Goal: Transaction & Acquisition: Purchase product/service

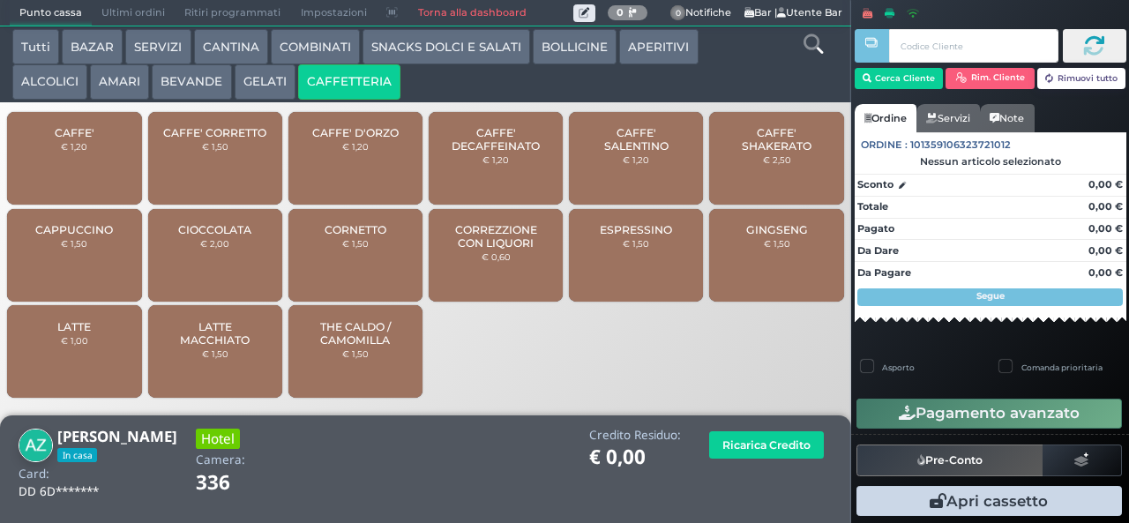
click at [85, 139] on span "CAFFE'" at bounding box center [75, 132] width 40 height 13
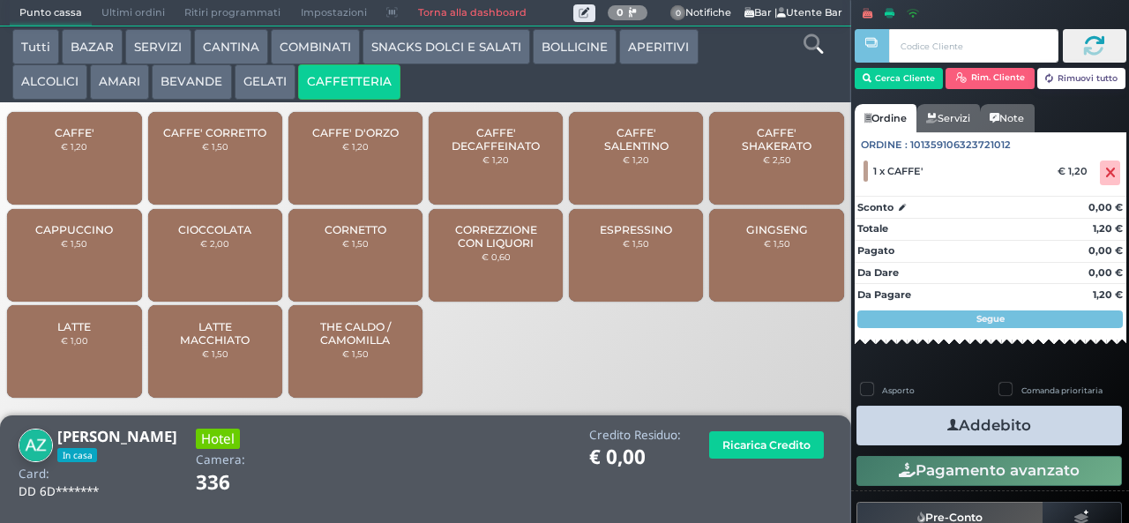
click at [993, 418] on button "Addebito" at bounding box center [988, 426] width 265 height 40
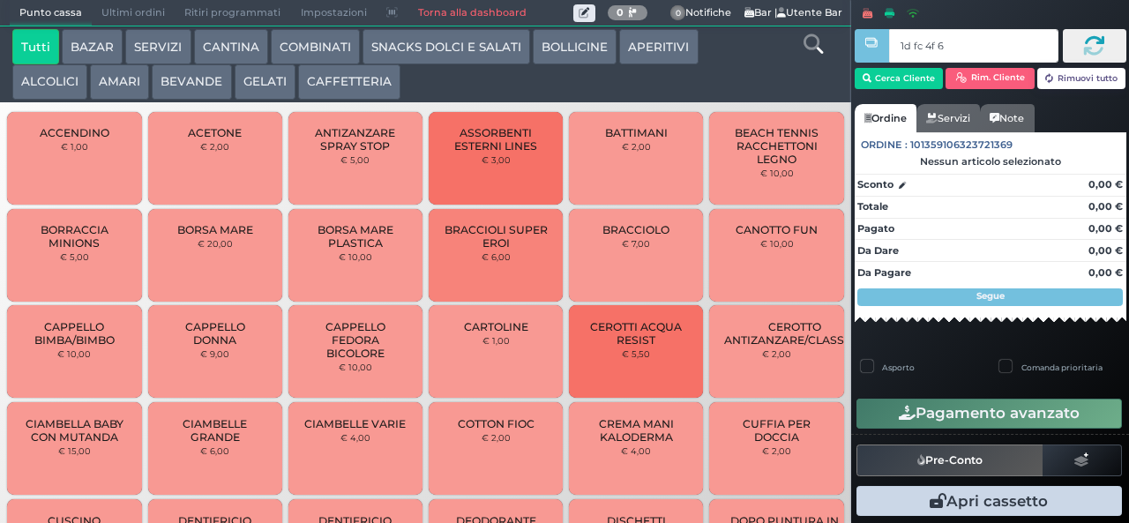
type input "1d fc 4f 66"
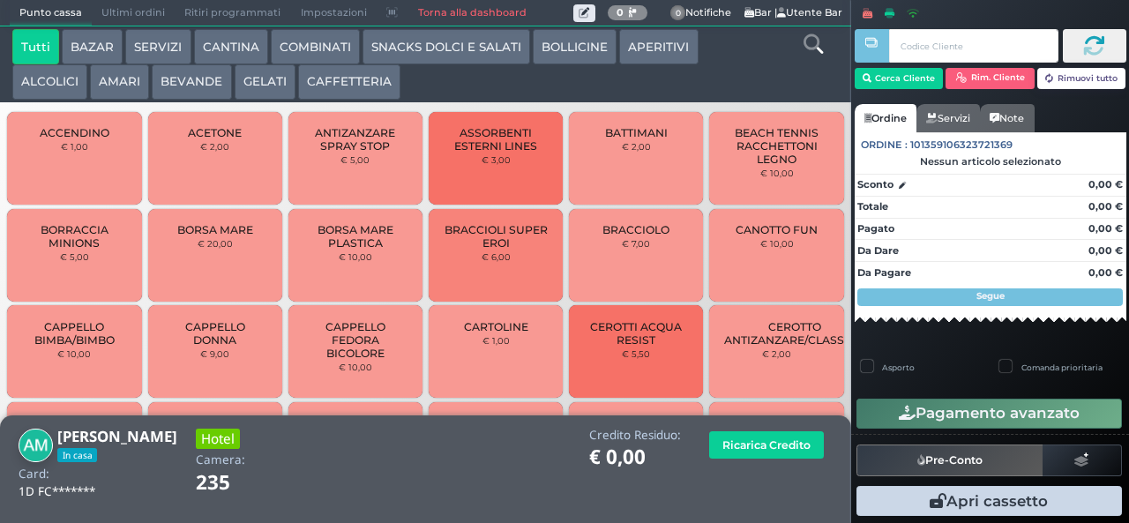
click at [356, 86] on button "CAFFETTERIA" at bounding box center [349, 81] width 102 height 35
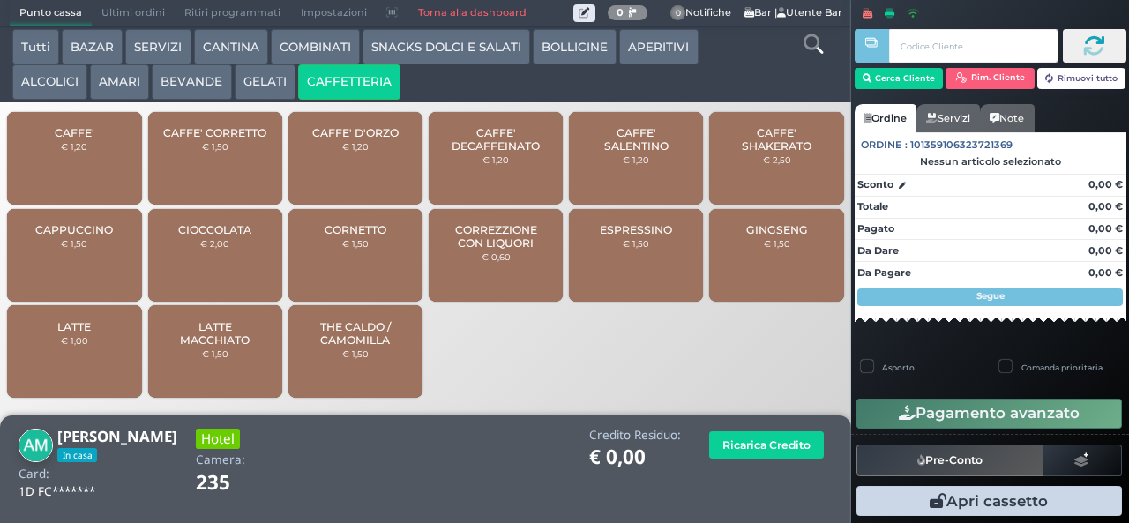
click at [97, 236] on span "CAPPUCCINO" at bounding box center [74, 229] width 78 height 13
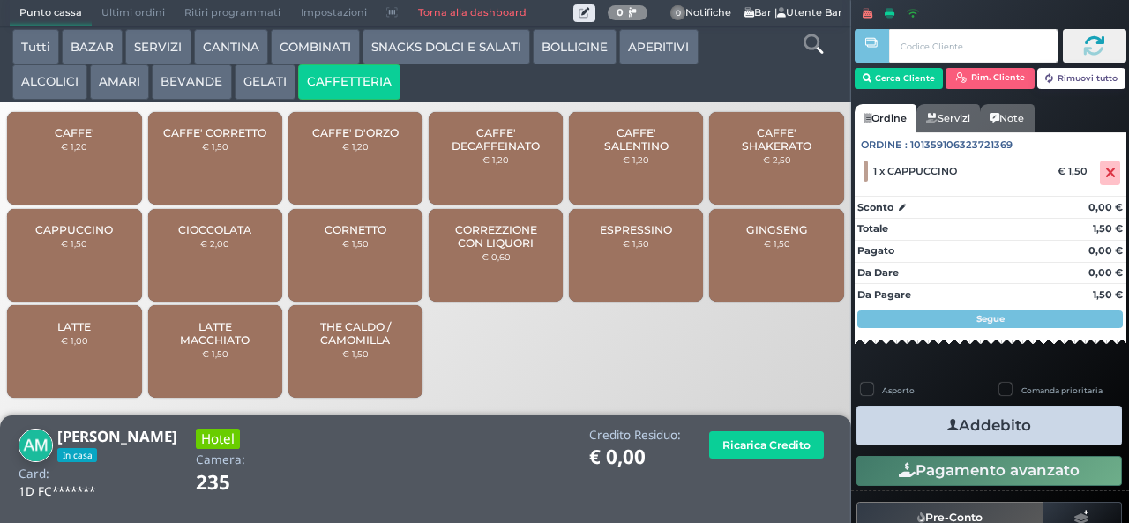
click at [947, 424] on icon "button" at bounding box center [952, 425] width 11 height 19
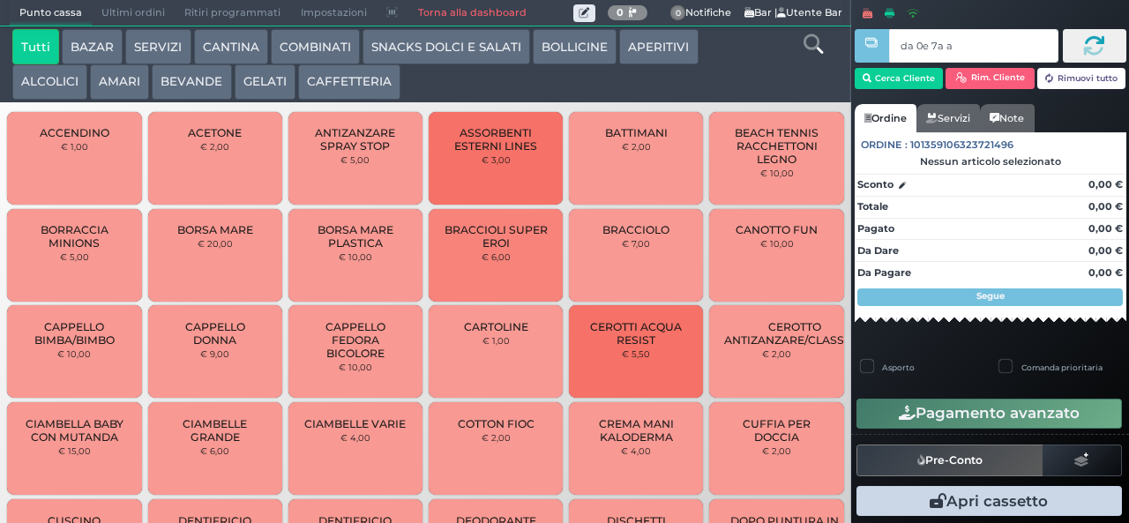
type input "da 0e 7a a4"
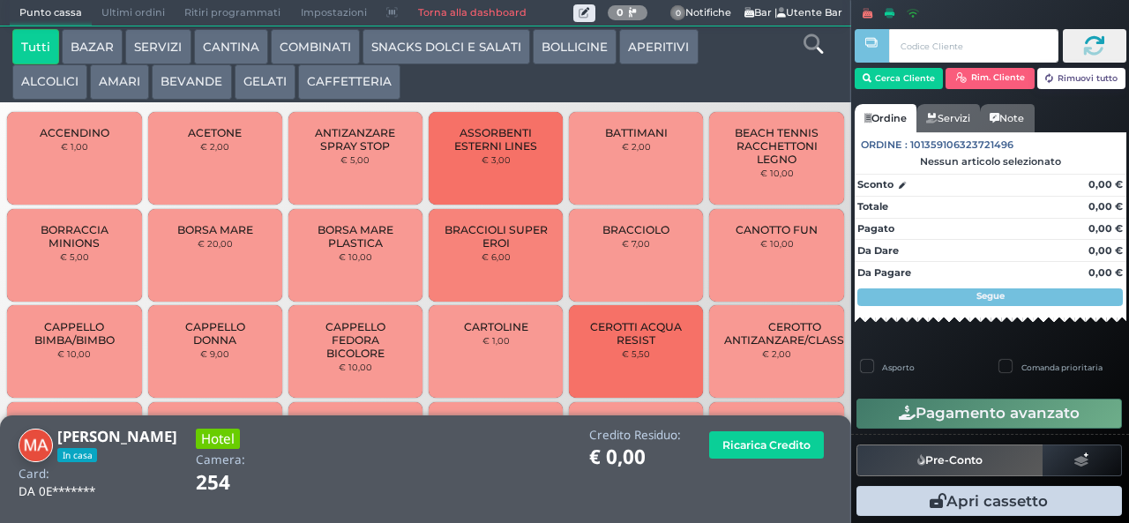
click at [342, 80] on button "CAFFETTERIA" at bounding box center [349, 81] width 102 height 35
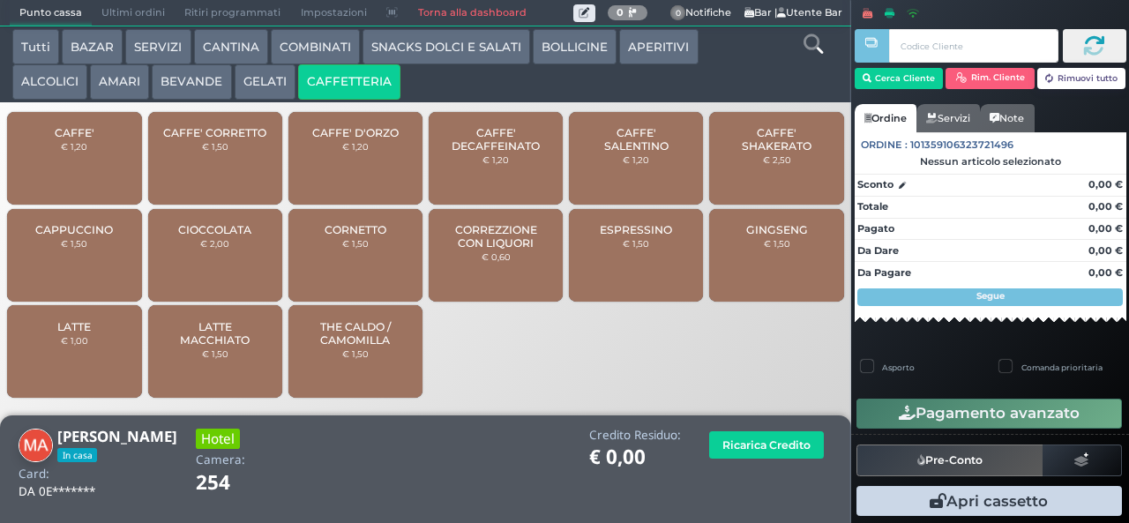
click at [86, 139] on span "CAFFE'" at bounding box center [75, 132] width 40 height 13
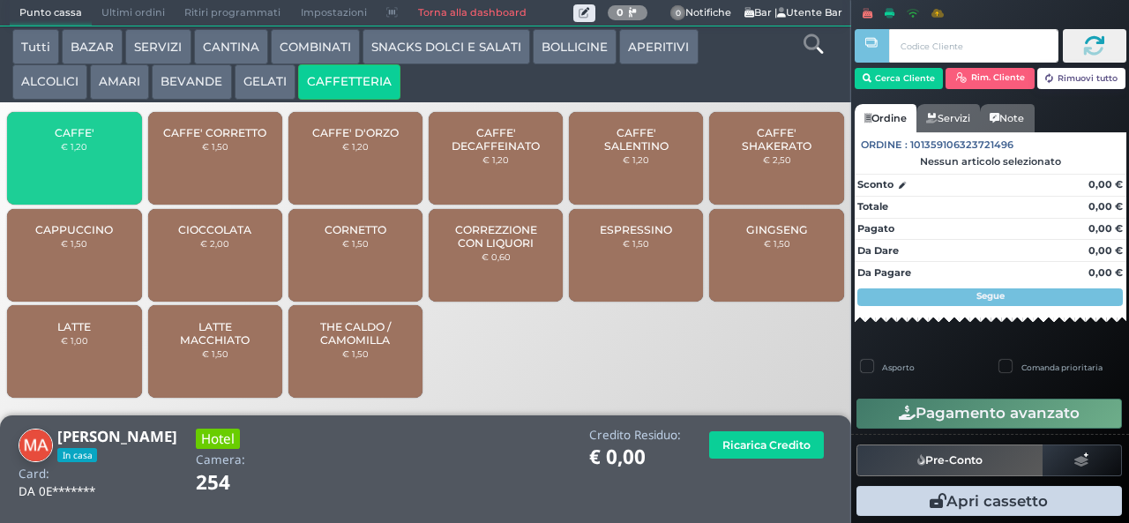
click at [86, 139] on span "CAFFE'" at bounding box center [75, 132] width 40 height 13
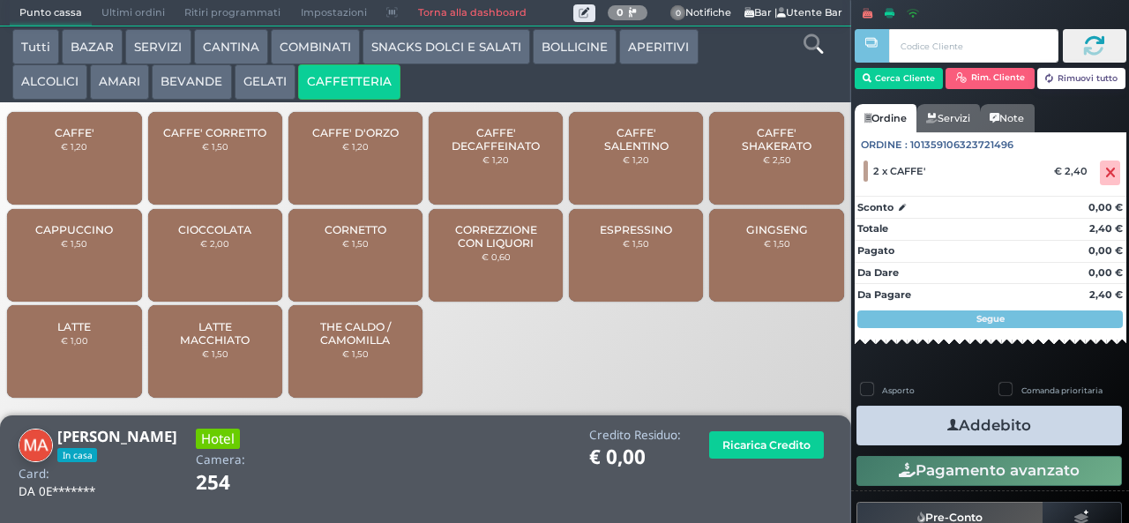
click at [1016, 428] on button "Addebito" at bounding box center [988, 426] width 265 height 40
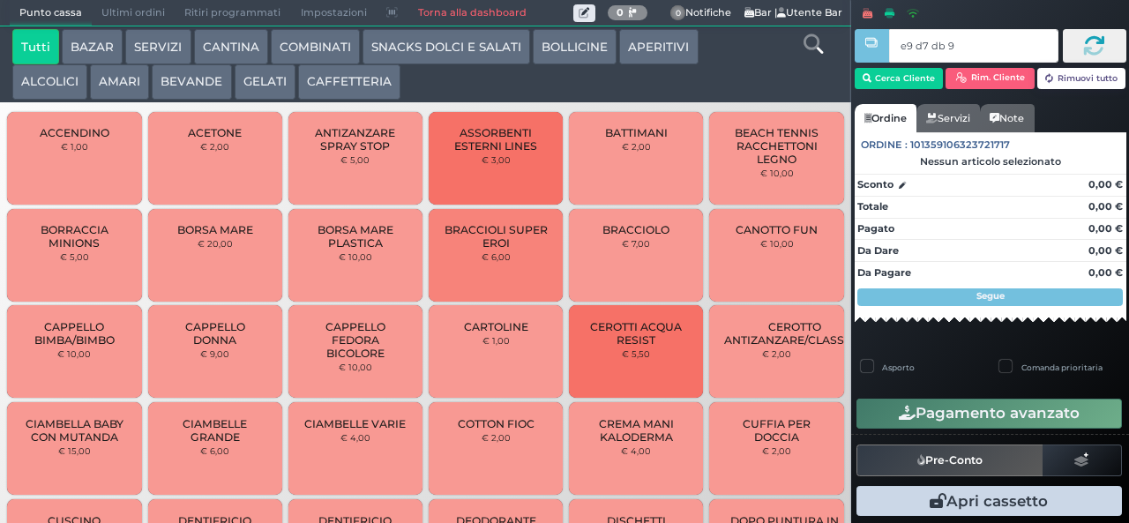
type input "e9 d7 db 94"
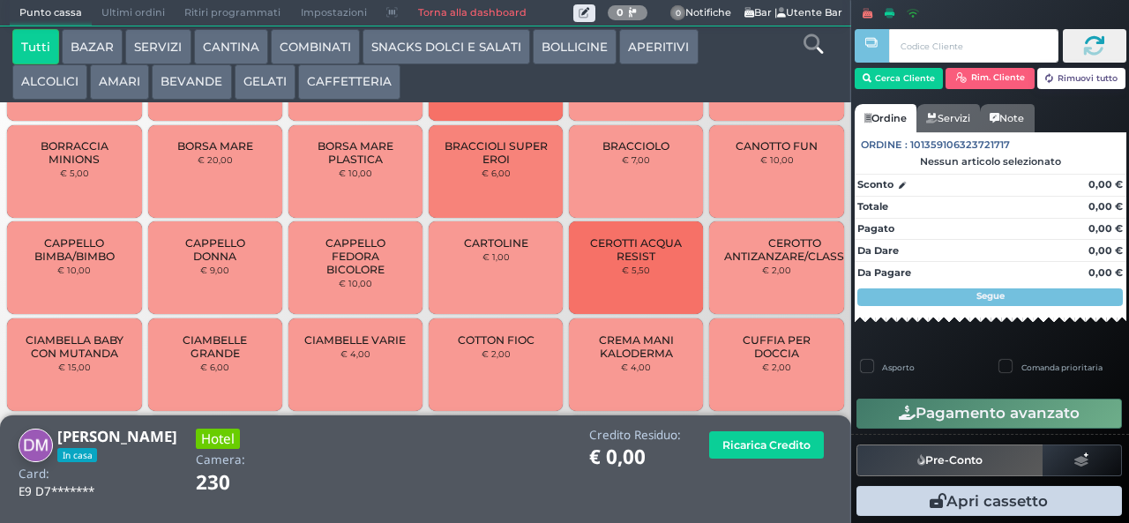
scroll to position [136, 0]
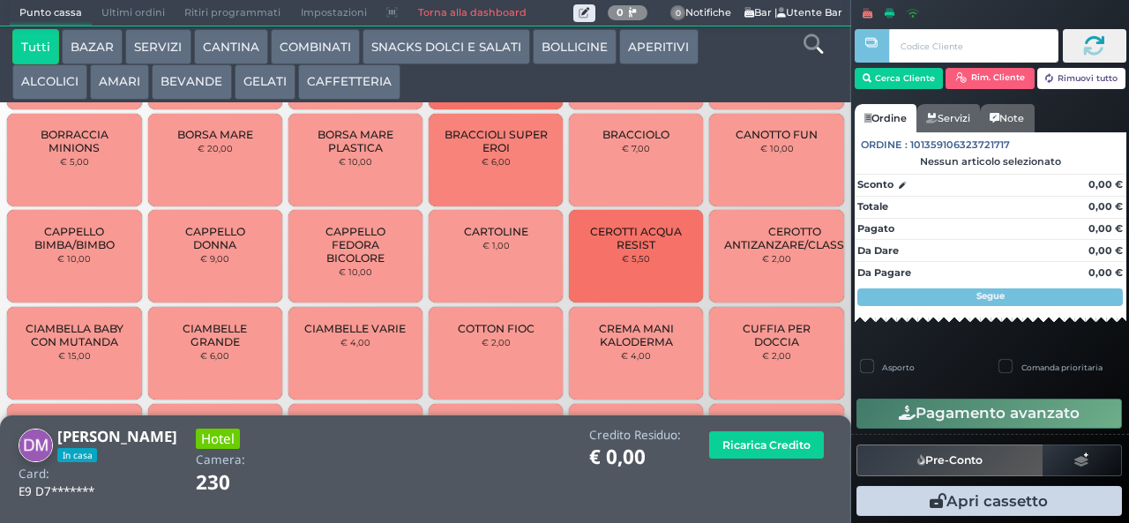
click at [201, 93] on button "BEVANDE" at bounding box center [191, 81] width 79 height 35
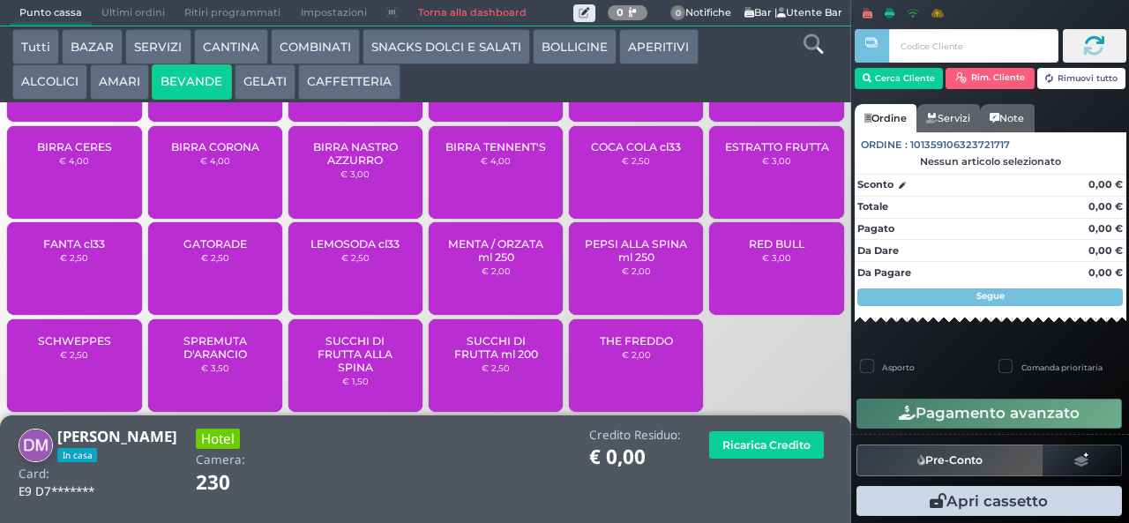
scroll to position [117, 0]
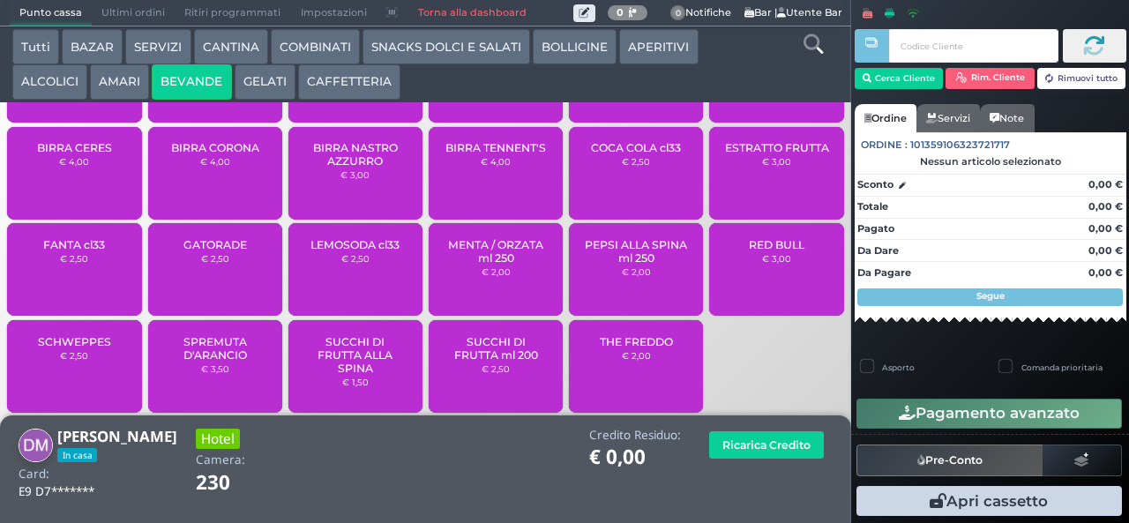
click at [518, 362] on span "SUCCHI DI FRUTTA ml 200" at bounding box center [496, 348] width 105 height 26
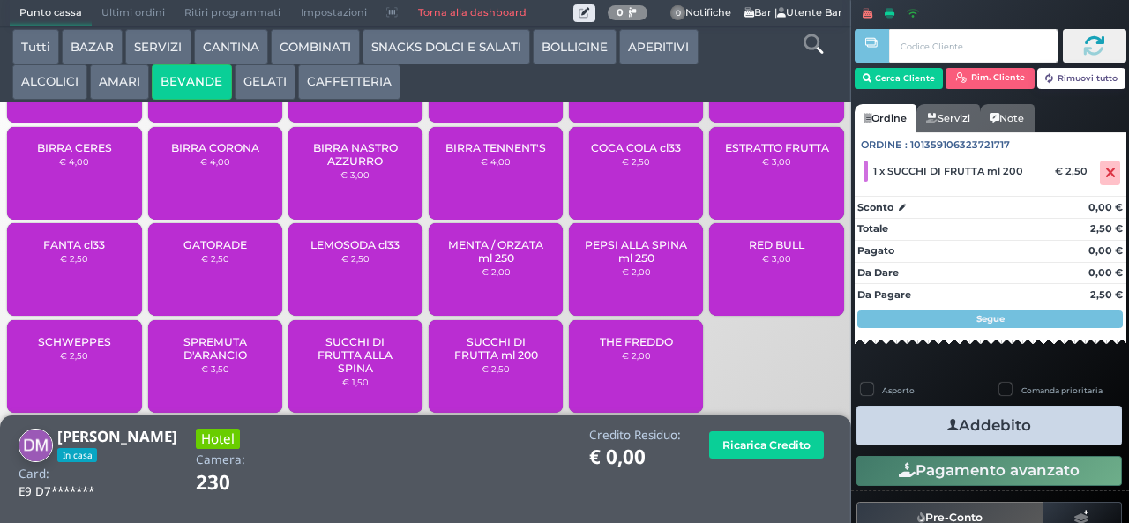
click at [1001, 428] on button "Addebito" at bounding box center [988, 426] width 265 height 40
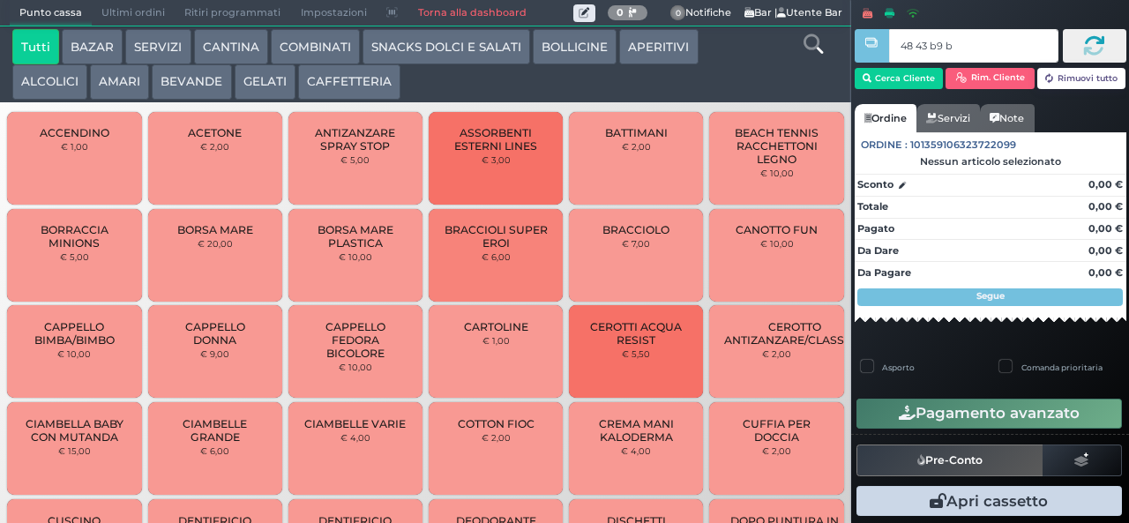
type input "48 43 b9 b9"
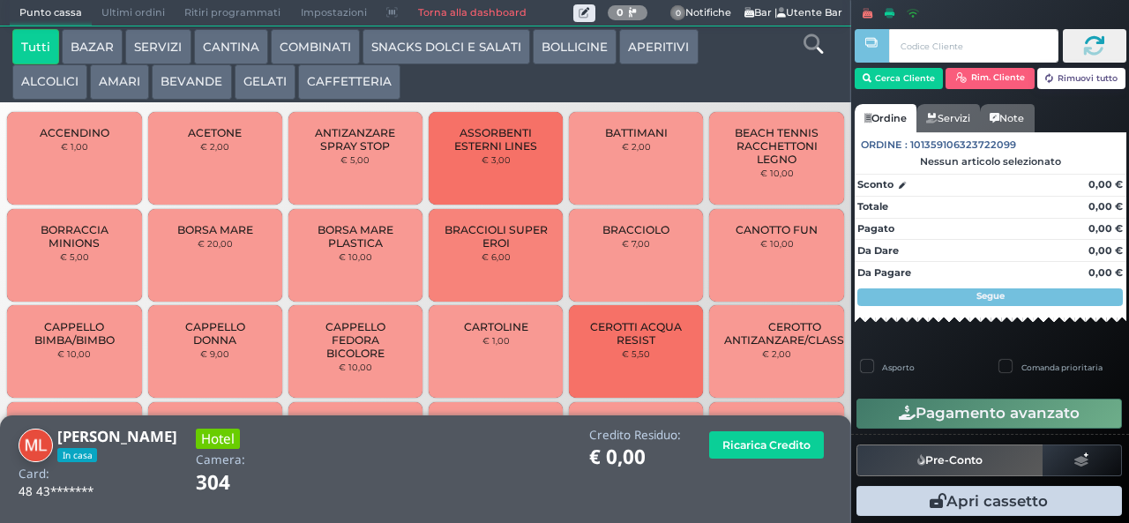
click at [347, 76] on button "CAFFETTERIA" at bounding box center [349, 81] width 102 height 35
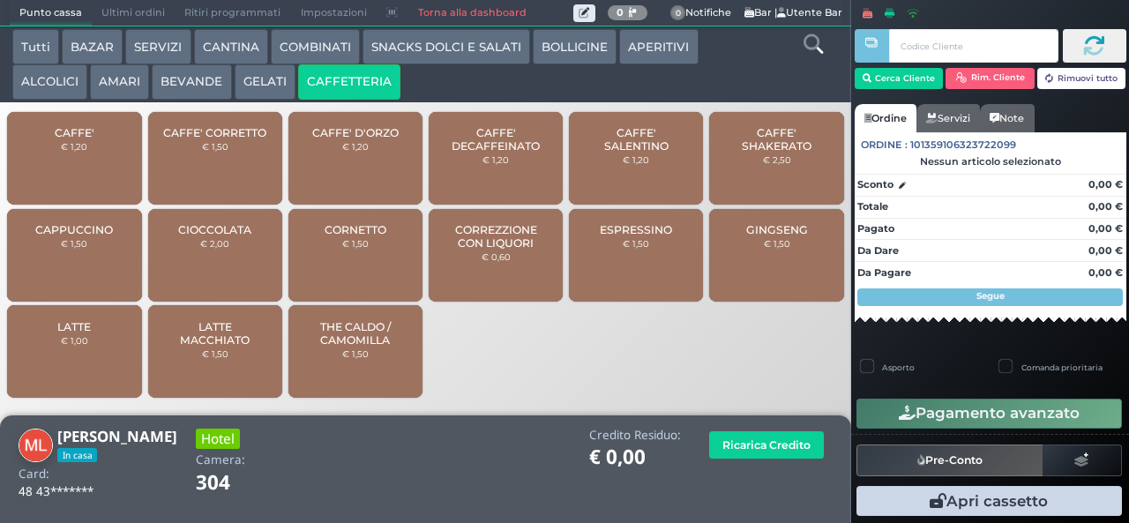
click at [101, 265] on div "CAPPUCCINO € 1,50" at bounding box center [74, 255] width 134 height 93
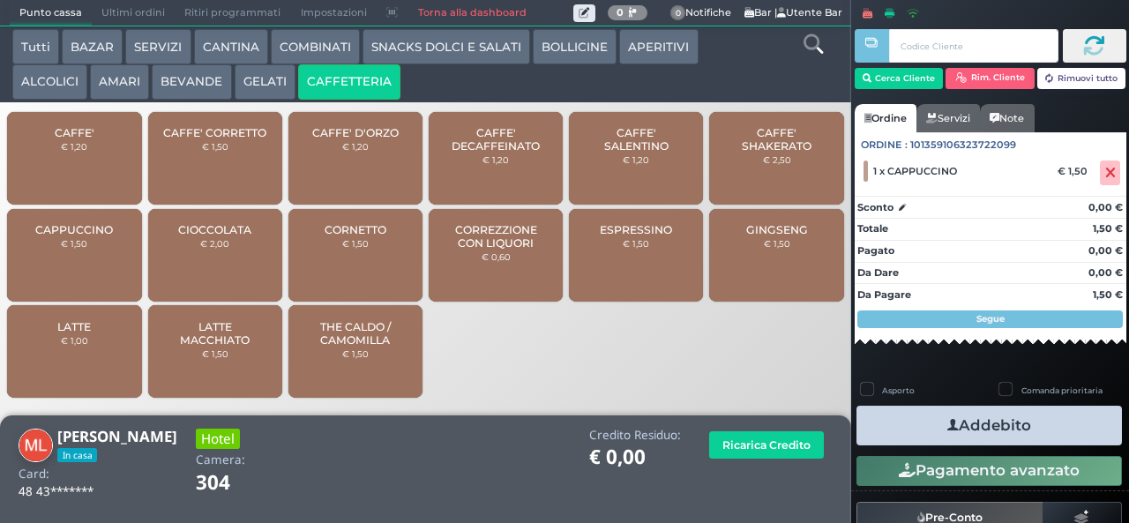
click at [977, 436] on button "Addebito" at bounding box center [988, 426] width 265 height 40
